Goal: Navigation & Orientation: Find specific page/section

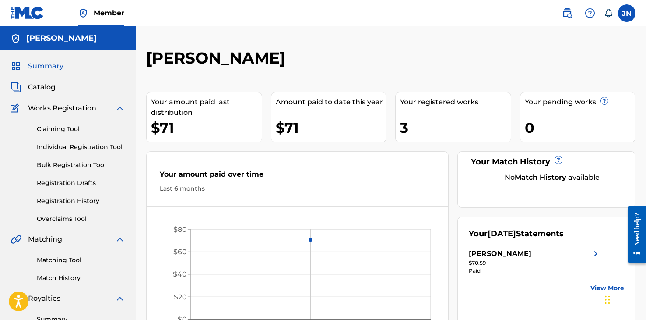
click at [50, 91] on span "Catalog" at bounding box center [42, 87] width 28 height 11
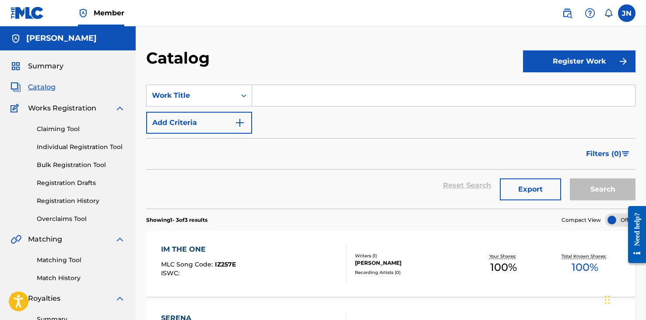
click at [45, 68] on span "Summary" at bounding box center [45, 66] width 35 height 11
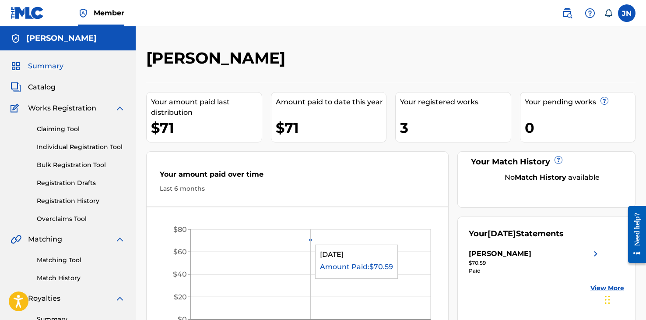
click at [311, 240] on circle at bounding box center [311, 240] width 4 height 4
click at [117, 240] on img at bounding box center [120, 239] width 11 height 11
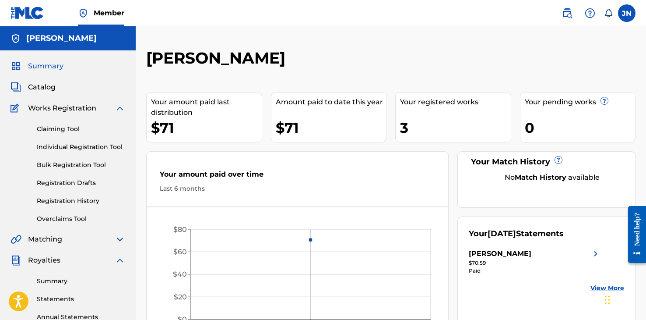
click at [115, 261] on img at bounding box center [120, 260] width 11 height 11
click at [118, 281] on img at bounding box center [120, 281] width 11 height 11
click at [120, 108] on img at bounding box center [120, 108] width 11 height 11
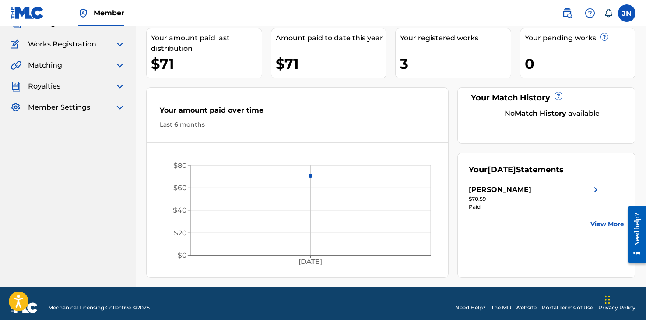
scroll to position [72, 0]
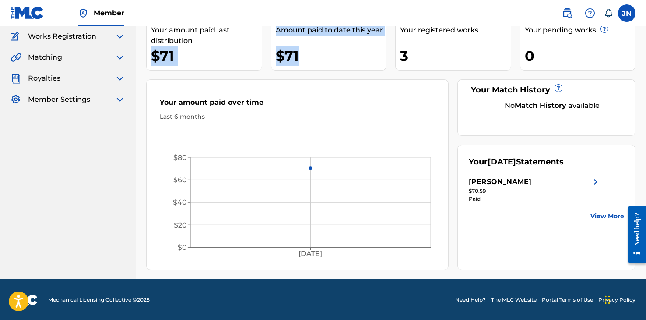
drag, startPoint x: 147, startPoint y: 48, endPoint x: 330, endPoint y: 75, distance: 185.1
click at [333, 68] on div "Your amount paid last distribution $71 Amount paid to date this year $71 Your r…" at bounding box center [391, 140] width 490 height 259
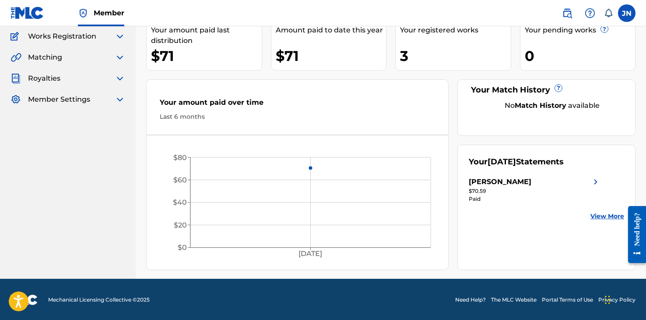
drag, startPoint x: 304, startPoint y: 90, endPoint x: 289, endPoint y: 98, distance: 17.2
click at [304, 90] on div "Your amount paid over time Last 6 months" at bounding box center [298, 109] width 302 height 50
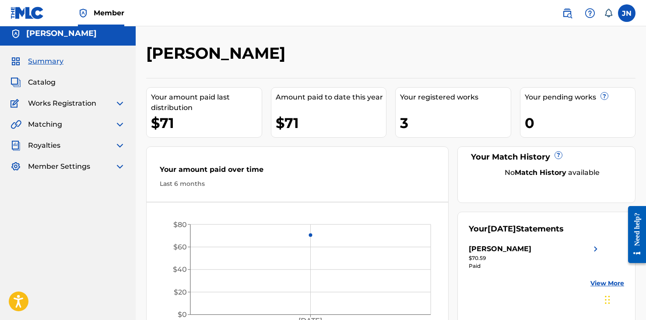
scroll to position [0, 0]
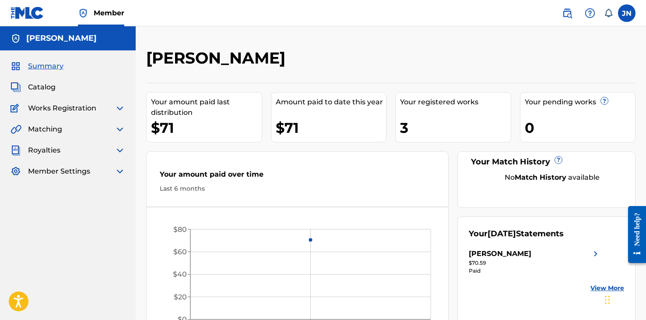
click at [28, 86] on link "Catalog" at bounding box center [33, 87] width 45 height 11
